Goal: Transaction & Acquisition: Obtain resource

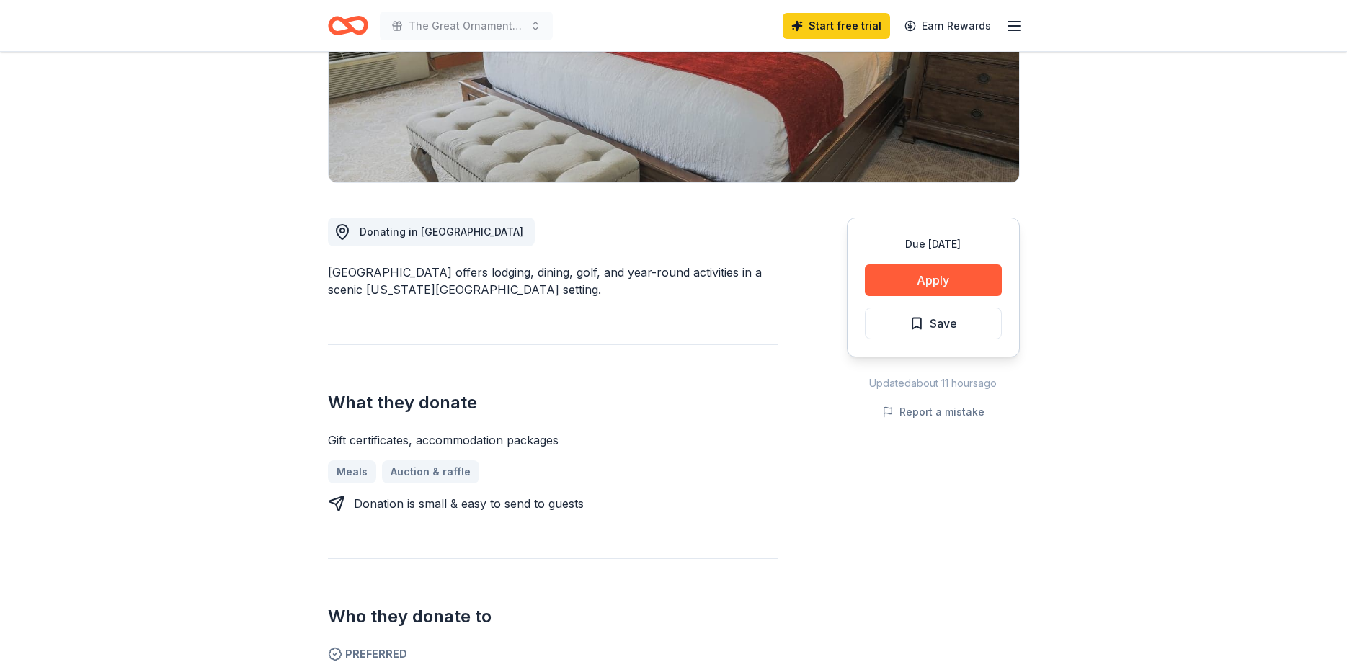
scroll to position [254, 0]
drag, startPoint x: 326, startPoint y: 272, endPoint x: 528, endPoint y: 264, distance: 202.6
click at [528, 264] on div "Punderson New Share Donating in OH Punderson Manor Lodge & Conference Center of…" at bounding box center [674, 472] width 738 height 1349
drag, startPoint x: 579, startPoint y: 269, endPoint x: 351, endPoint y: 275, distance: 227.8
click at [359, 266] on div "Punderson Manor Lodge & Conference Center offers lodging, dining, golf, and yea…" at bounding box center [553, 281] width 450 height 35
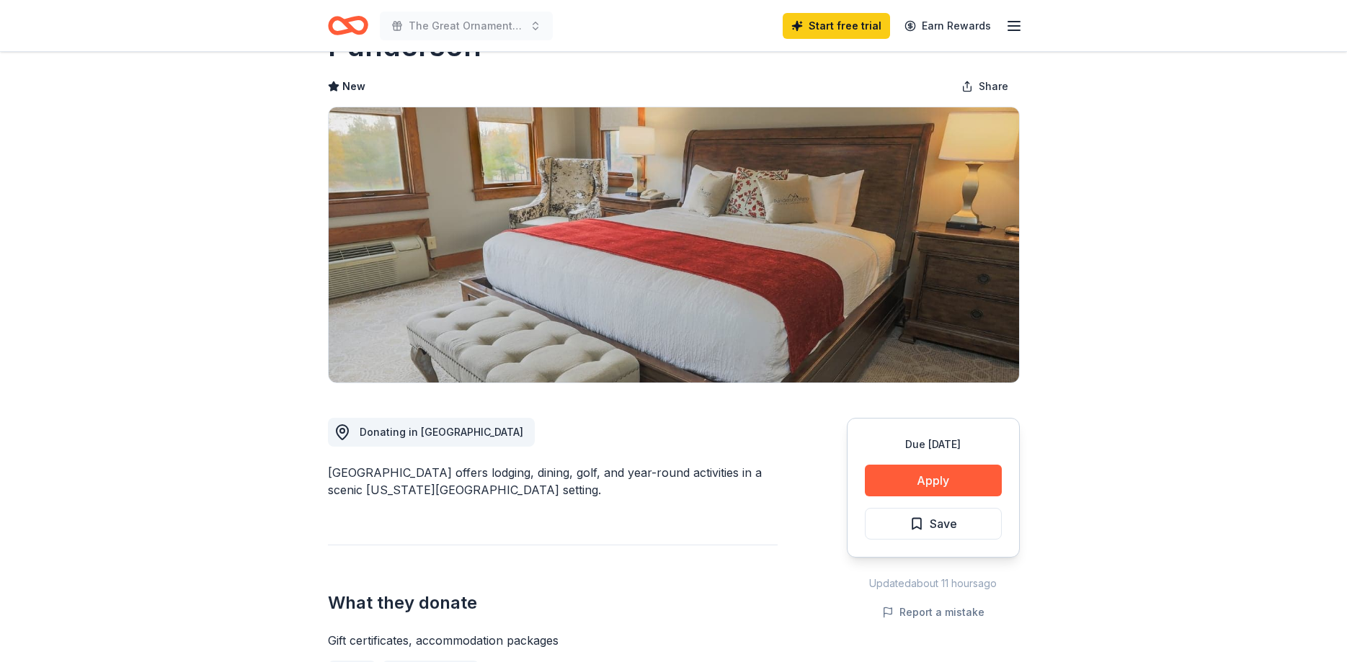
scroll to position [0, 0]
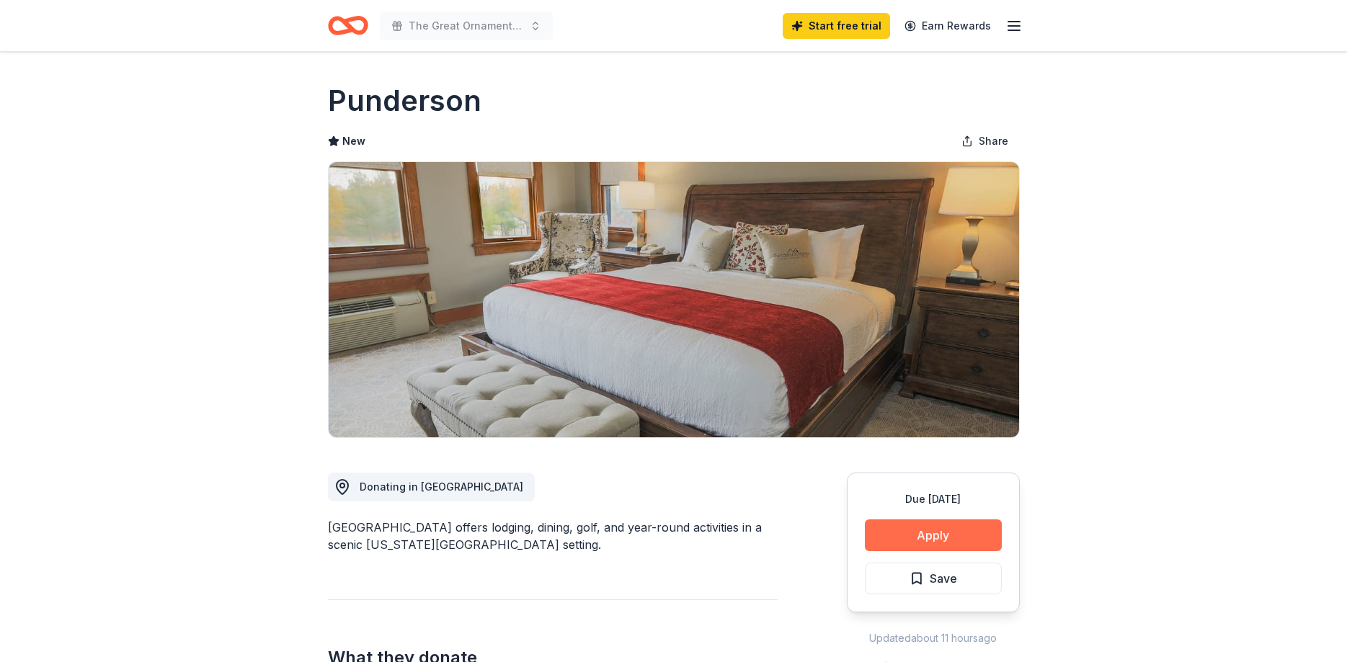
click at [937, 533] on button "Apply" at bounding box center [933, 536] width 137 height 32
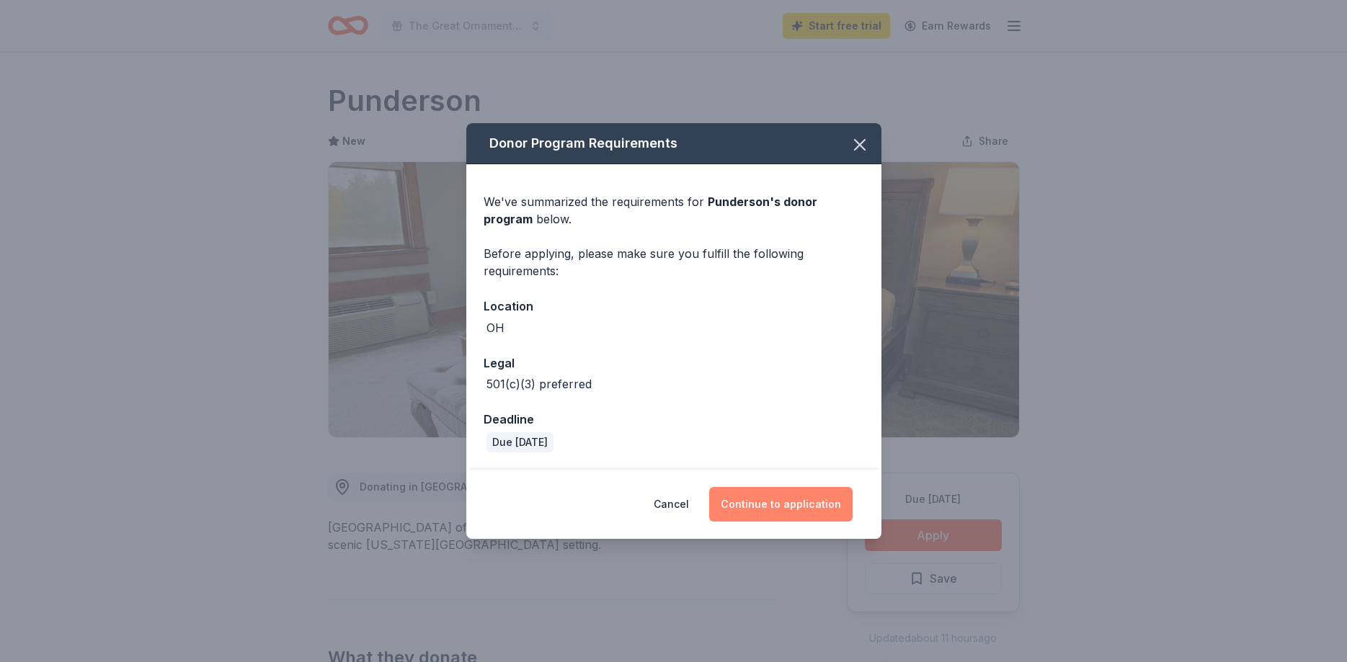
click at [779, 496] on button "Continue to application" at bounding box center [780, 504] width 143 height 35
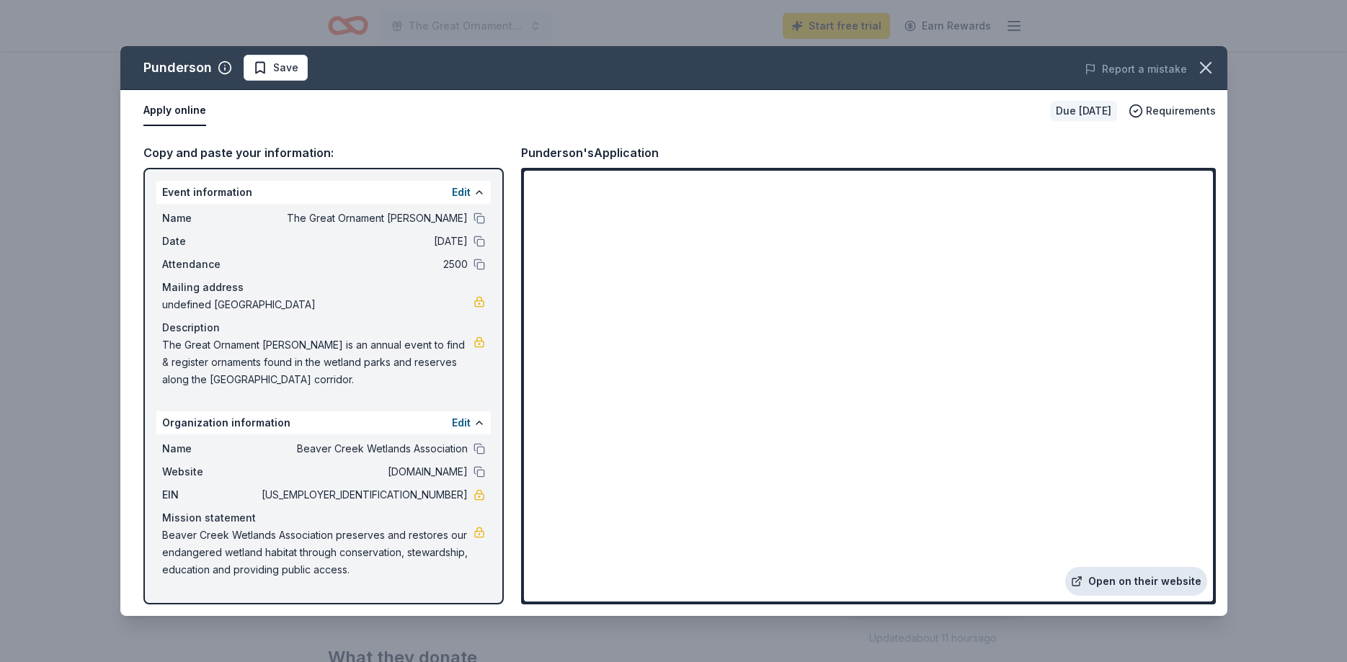
click at [1118, 585] on link "Open on their website" at bounding box center [1136, 581] width 142 height 29
click at [1209, 66] on icon "button" at bounding box center [1205, 68] width 20 height 20
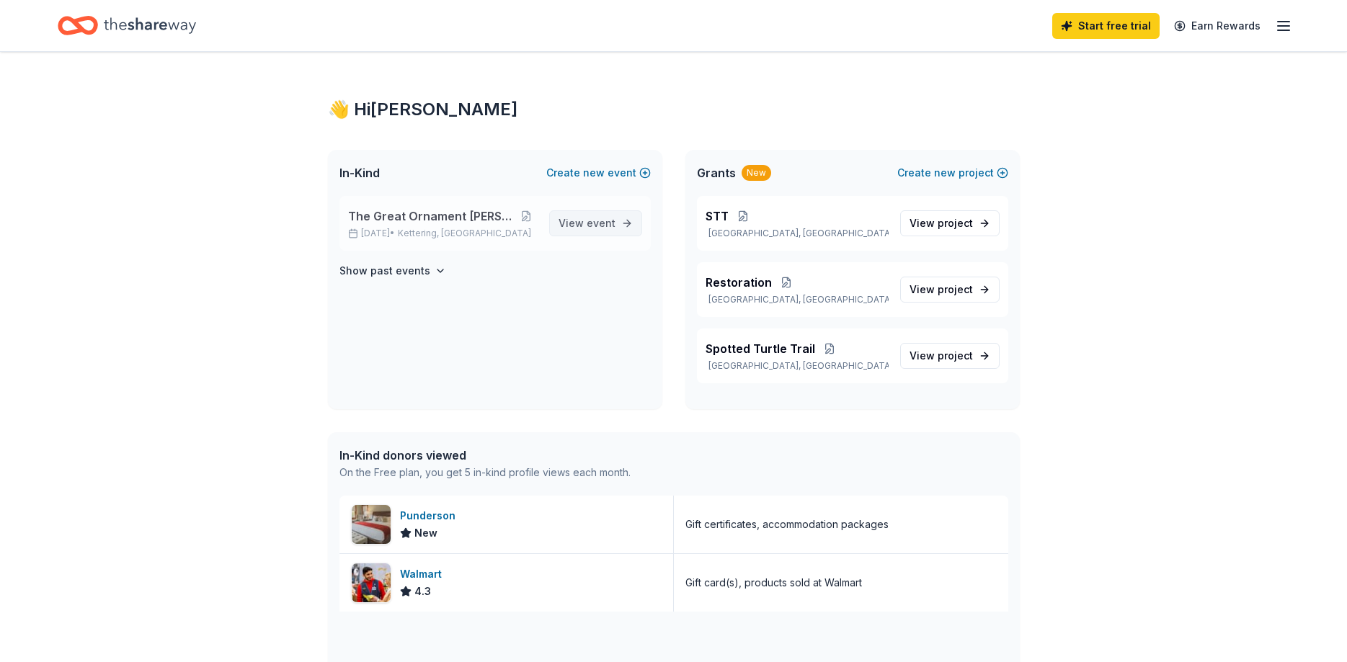
click at [593, 226] on span "event" at bounding box center [601, 223] width 29 height 12
click at [948, 225] on span "project" at bounding box center [954, 223] width 35 height 12
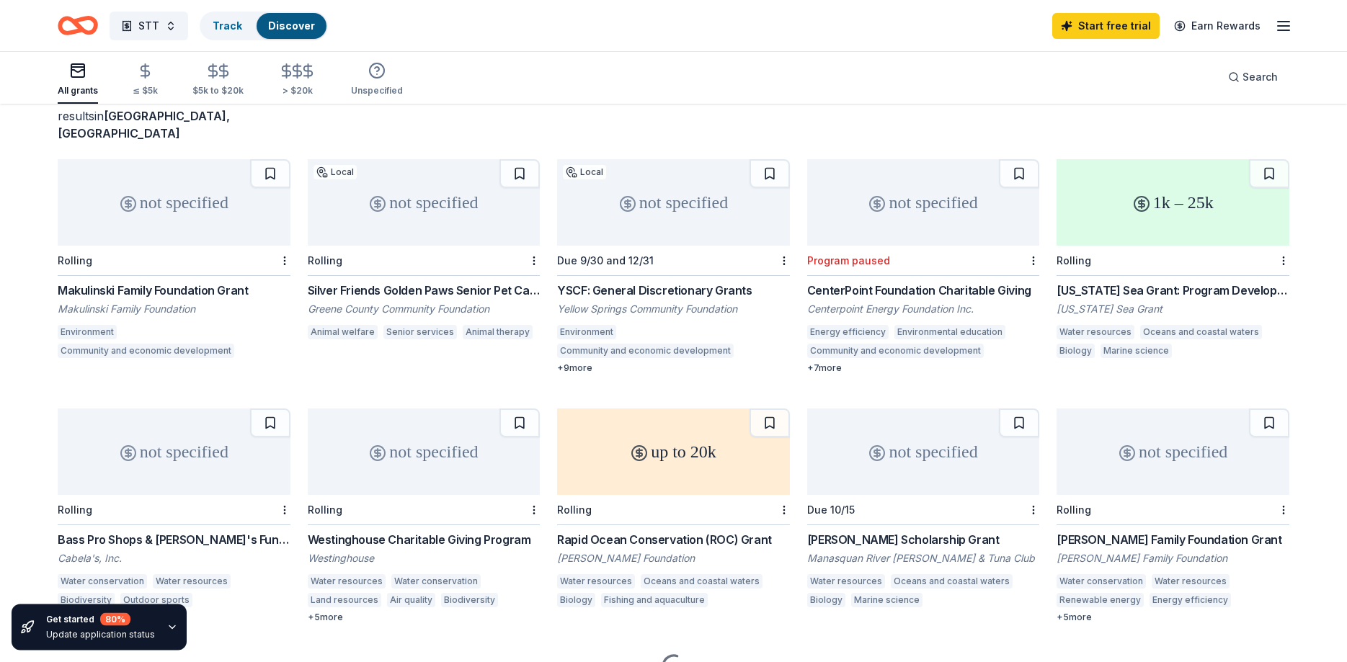
scroll to position [157, 0]
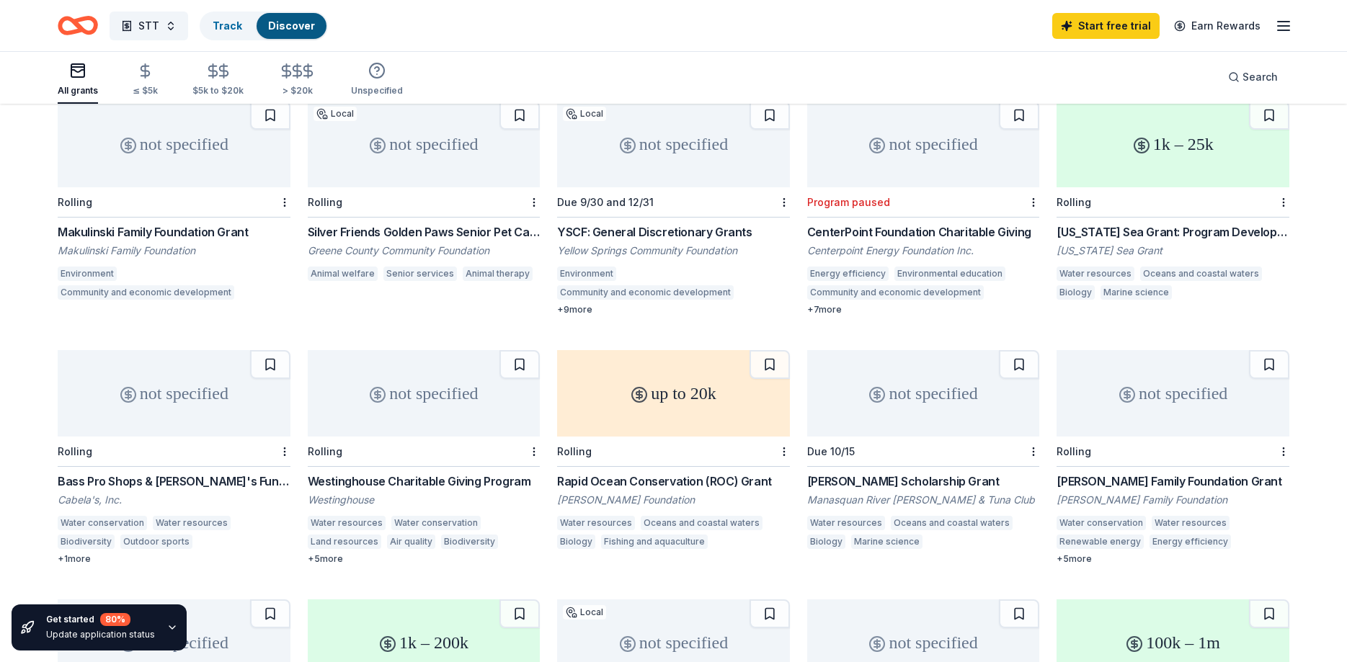
drag, startPoint x: 1290, startPoint y: 462, endPoint x: 1061, endPoint y: 459, distance: 229.1
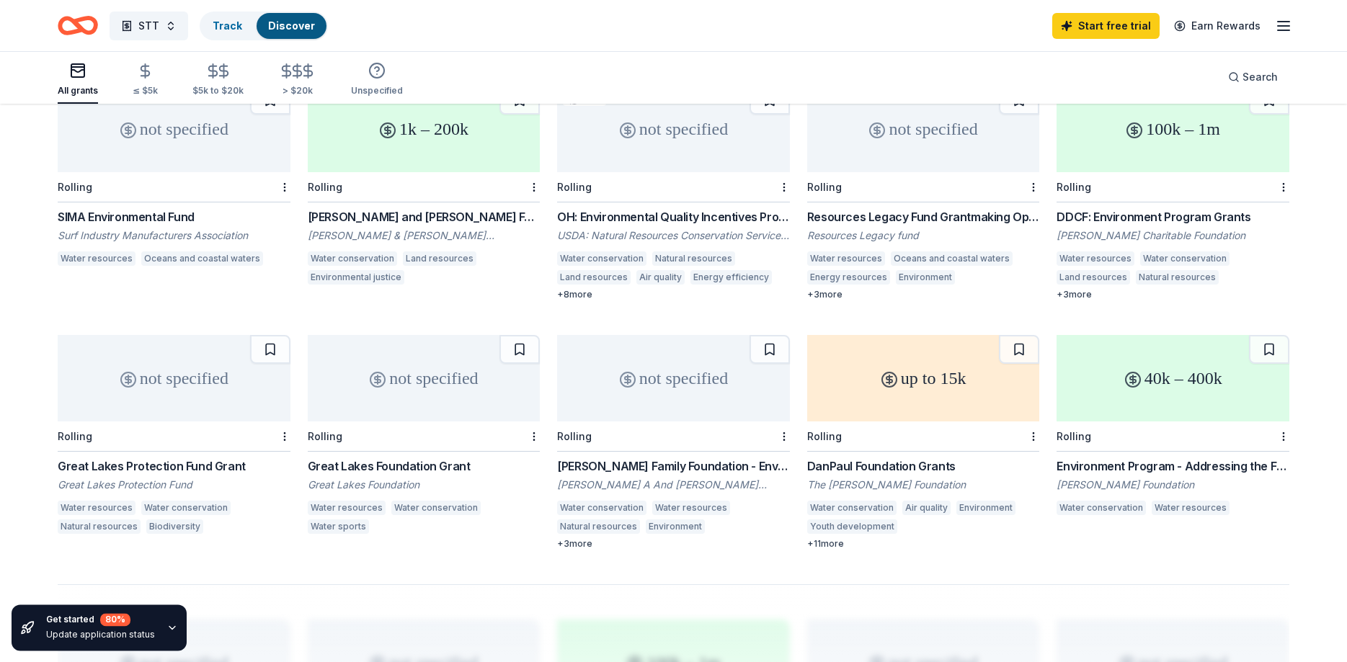
scroll to position [672, 0]
